Goal: Task Accomplishment & Management: Use online tool/utility

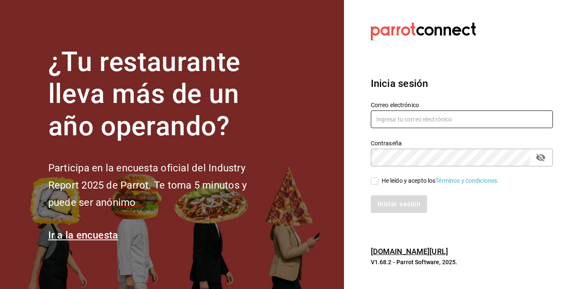
type input "[EMAIL_ADDRESS][DOMAIN_NAME]"
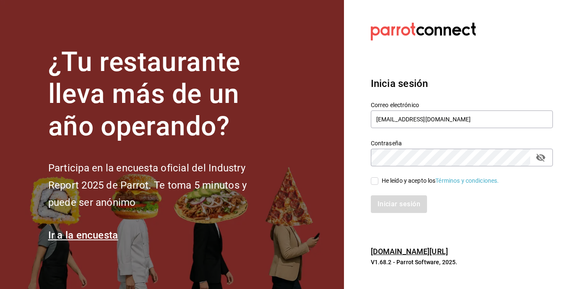
click at [376, 183] on input "He leído y acepto los Términos y condiciones." at bounding box center [375, 181] width 8 height 8
checkbox input "true"
click at [385, 201] on button "Iniciar sesión" at bounding box center [399, 204] width 57 height 18
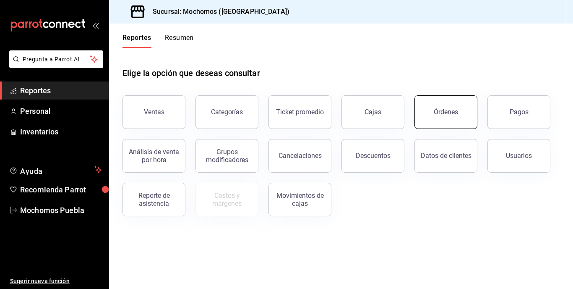
click at [453, 108] on div "Órdenes" at bounding box center [446, 112] width 24 height 8
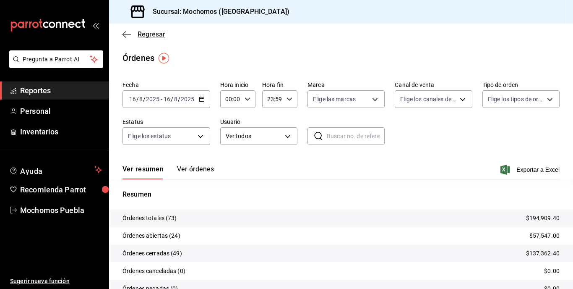
click at [157, 35] on span "Regresar" at bounding box center [152, 34] width 28 height 8
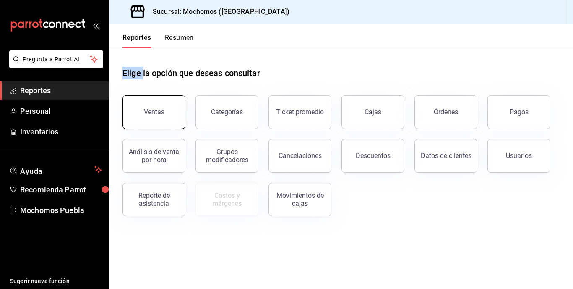
click at [154, 97] on button "Ventas" at bounding box center [154, 112] width 63 height 34
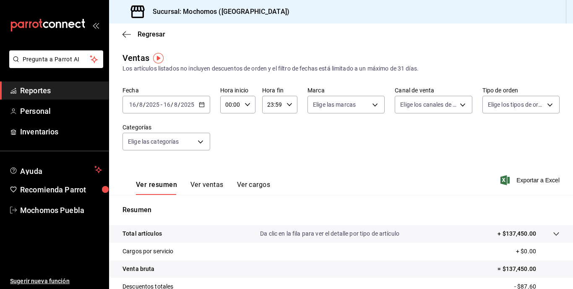
click at [254, 184] on button "Ver cargos" at bounding box center [254, 187] width 34 height 14
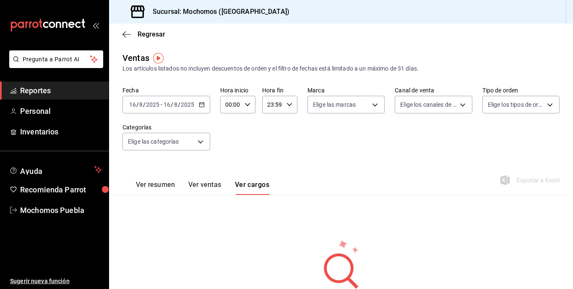
click at [194, 184] on button "Ver ventas" at bounding box center [204, 187] width 33 height 14
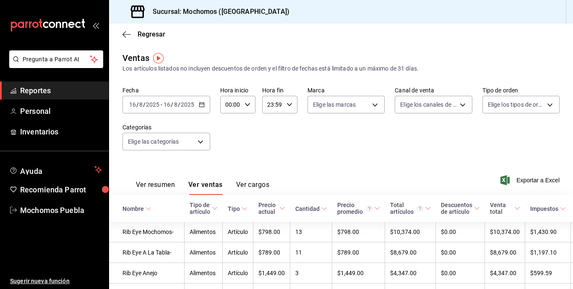
click at [170, 186] on button "Ver resumen" at bounding box center [155, 187] width 39 height 14
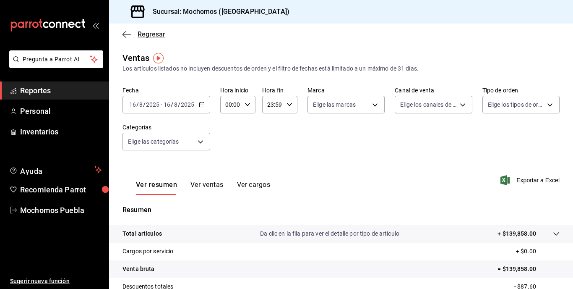
click at [156, 37] on span "Regresar" at bounding box center [152, 34] width 28 height 8
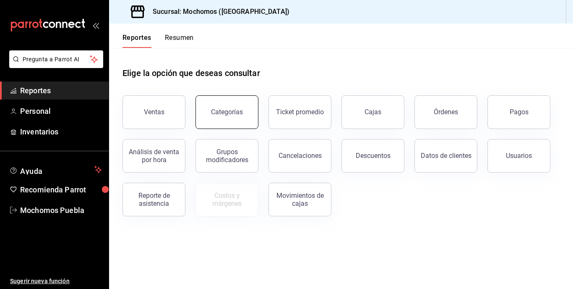
click at [225, 117] on button "Categorías" at bounding box center [227, 112] width 63 height 34
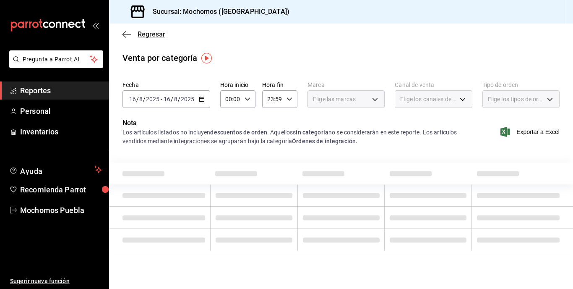
click at [154, 30] on span "Regresar" at bounding box center [152, 34] width 28 height 8
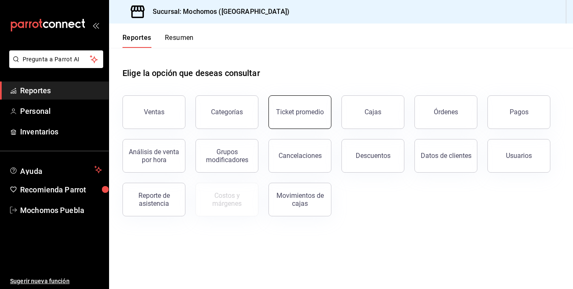
click at [305, 107] on button "Ticket promedio" at bounding box center [300, 112] width 63 height 34
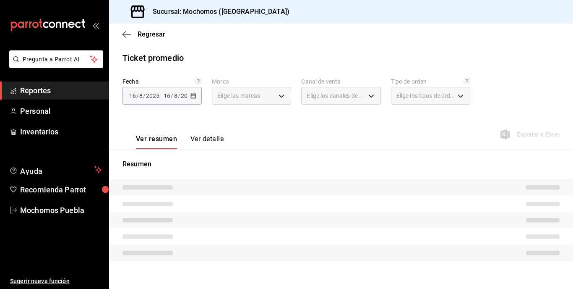
type input "65eb7388-82e4-42fa-8caf-680550c77e6f"
type input "PARROT,UBER_EATS,RAPPI,DIDI_FOOD,ONLINE"
type input "c9e91c43-775f-4cd6-ac16-cfdc9e5fd636,e77b1244-dd56-4ae6-90a6-fad4c81c99f8,EXTER…"
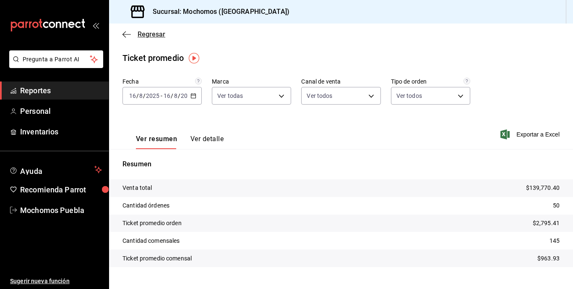
click at [159, 35] on span "Regresar" at bounding box center [152, 34] width 28 height 8
